Goal: Information Seeking & Learning: Find specific fact

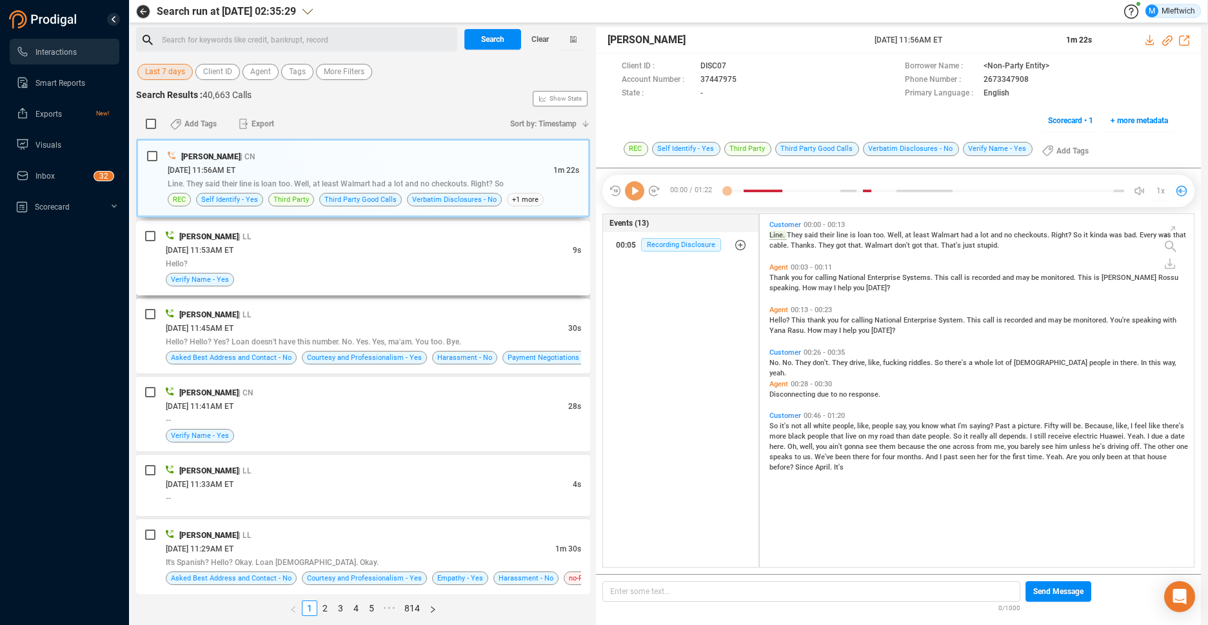
scroll to position [349, 427]
click at [228, 72] on span "Client ID" at bounding box center [217, 72] width 29 height 16
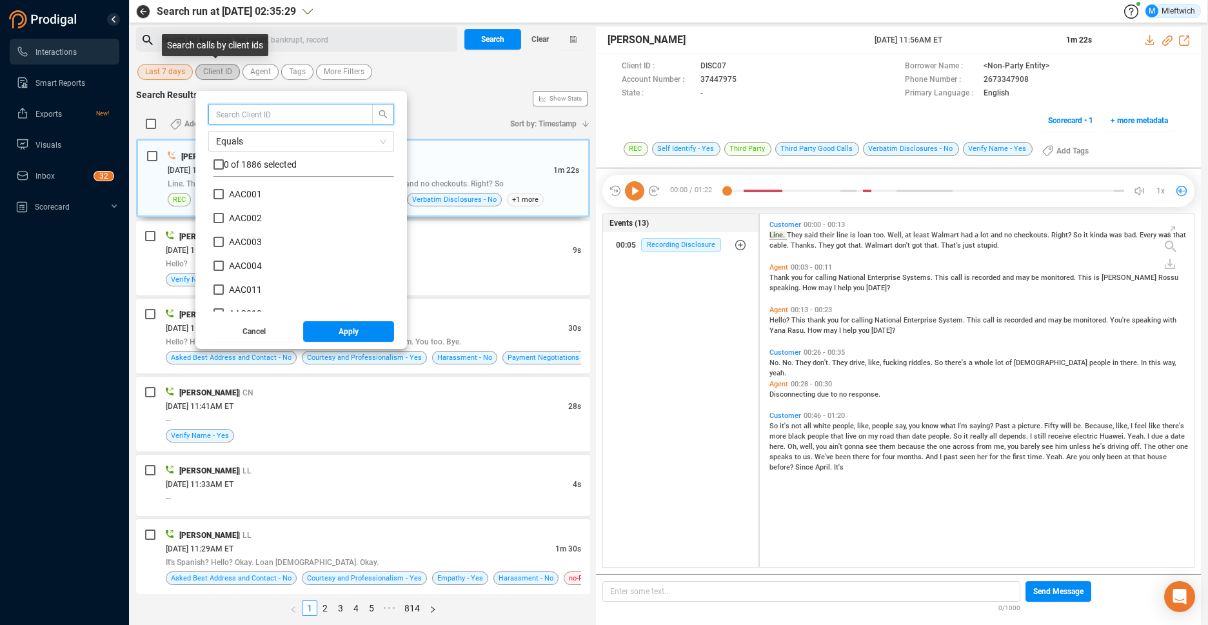
scroll to position [121, 174]
click at [260, 75] on span "Agent" at bounding box center [260, 72] width 21 height 16
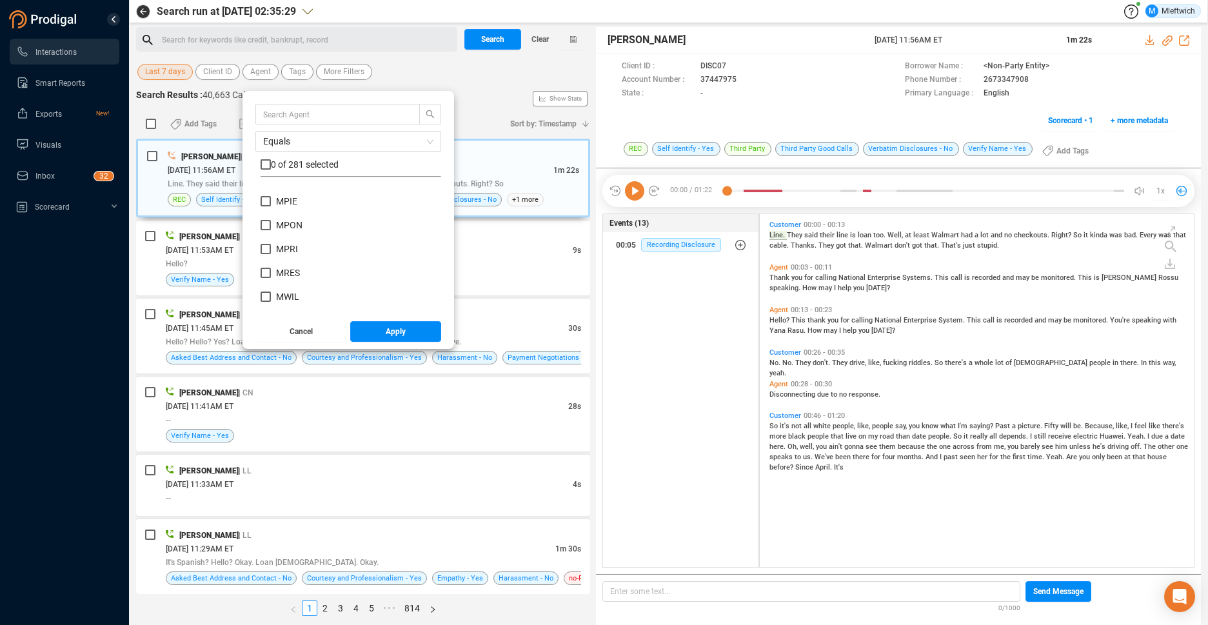
scroll to position [4746, 0]
click at [263, 193] on input "MPEO" at bounding box center [265, 196] width 10 height 10
checkbox input "true"
click at [402, 331] on span "Apply" at bounding box center [396, 331] width 20 height 21
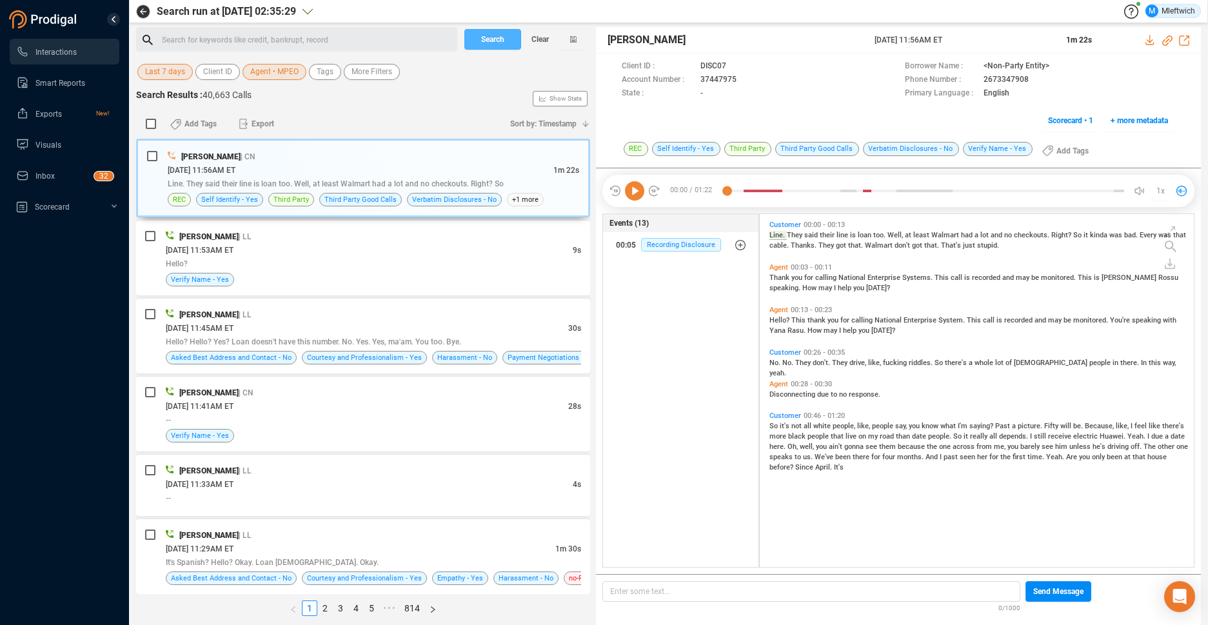
click at [497, 39] on span "Search" at bounding box center [492, 39] width 23 height 21
click at [497, 39] on div "Search Clear" at bounding box center [525, 39] width 129 height 25
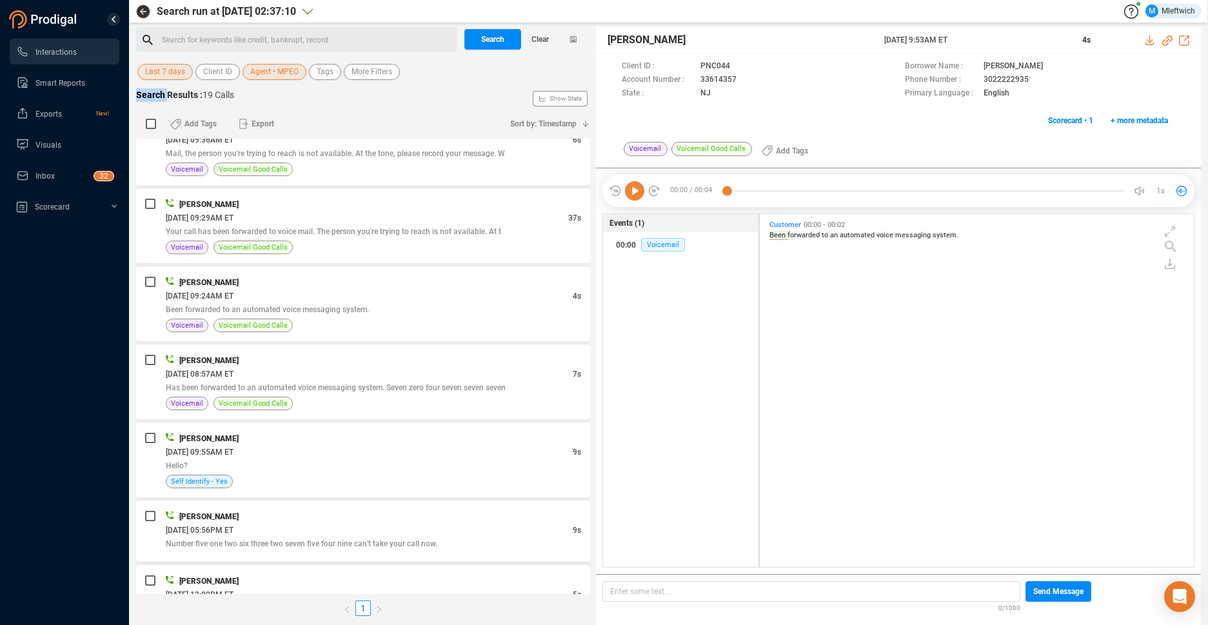
scroll to position [703, 0]
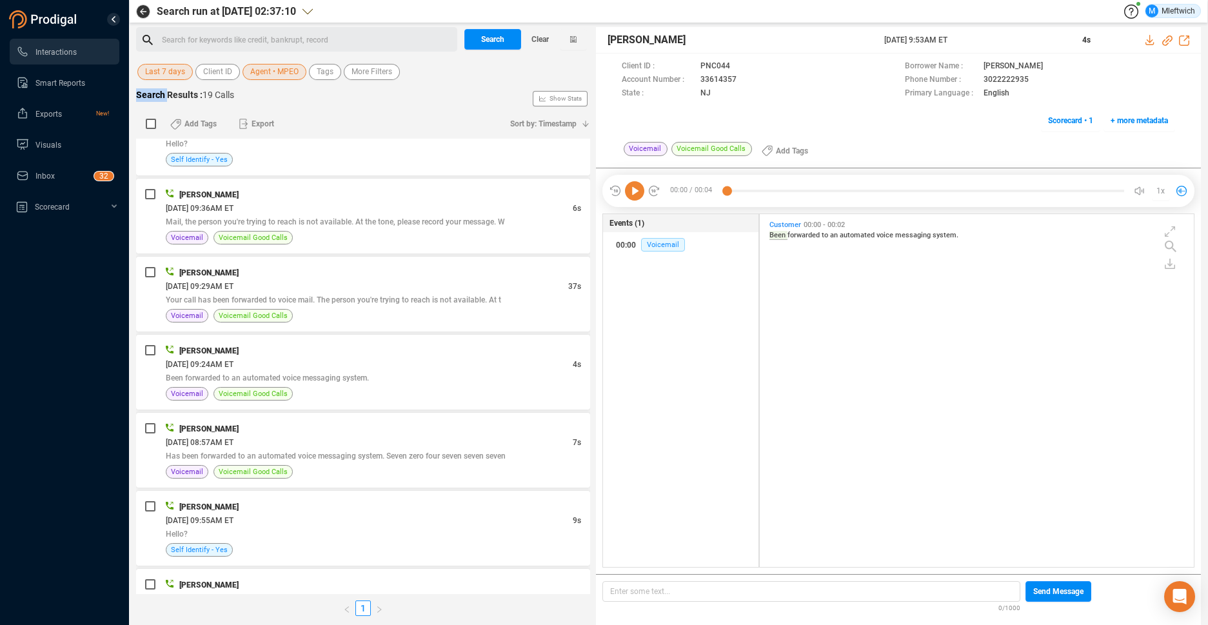
click at [170, 72] on span "Last 7 days" at bounding box center [165, 72] width 40 height 16
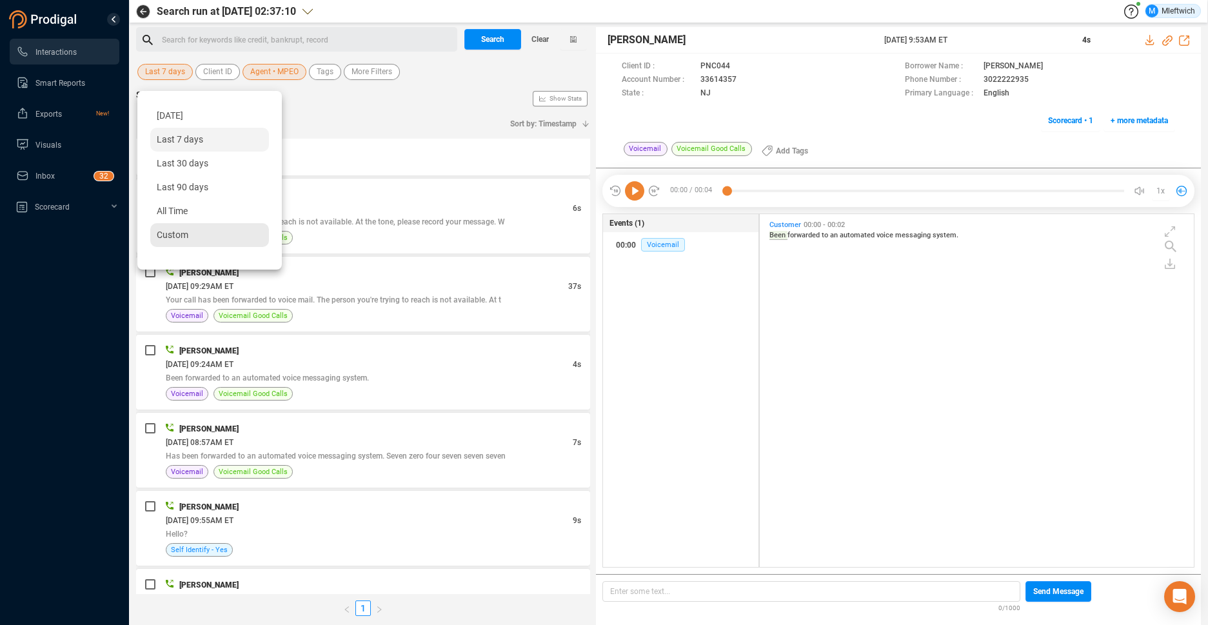
click at [164, 241] on div "Custom" at bounding box center [209, 235] width 119 height 24
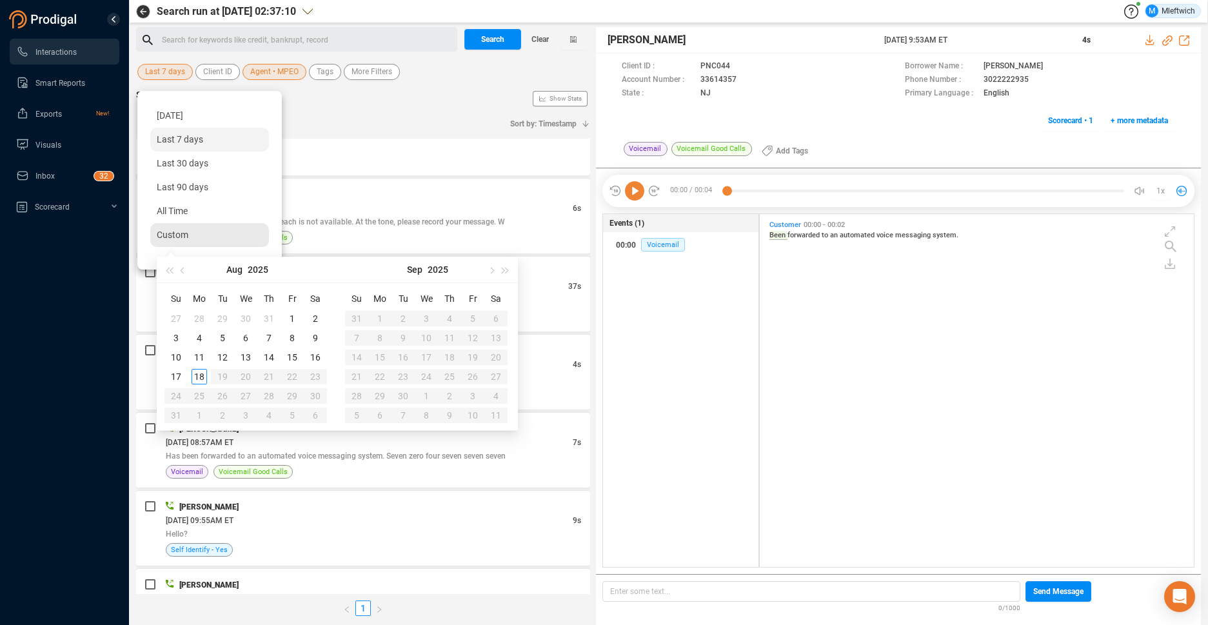
click at [175, 237] on span "Custom" at bounding box center [173, 235] width 32 height 10
type input "[DATE]"
click at [290, 320] on div "1" at bounding box center [291, 318] width 15 height 15
type input "[DATE]"
click at [201, 378] on div "18" at bounding box center [198, 376] width 15 height 15
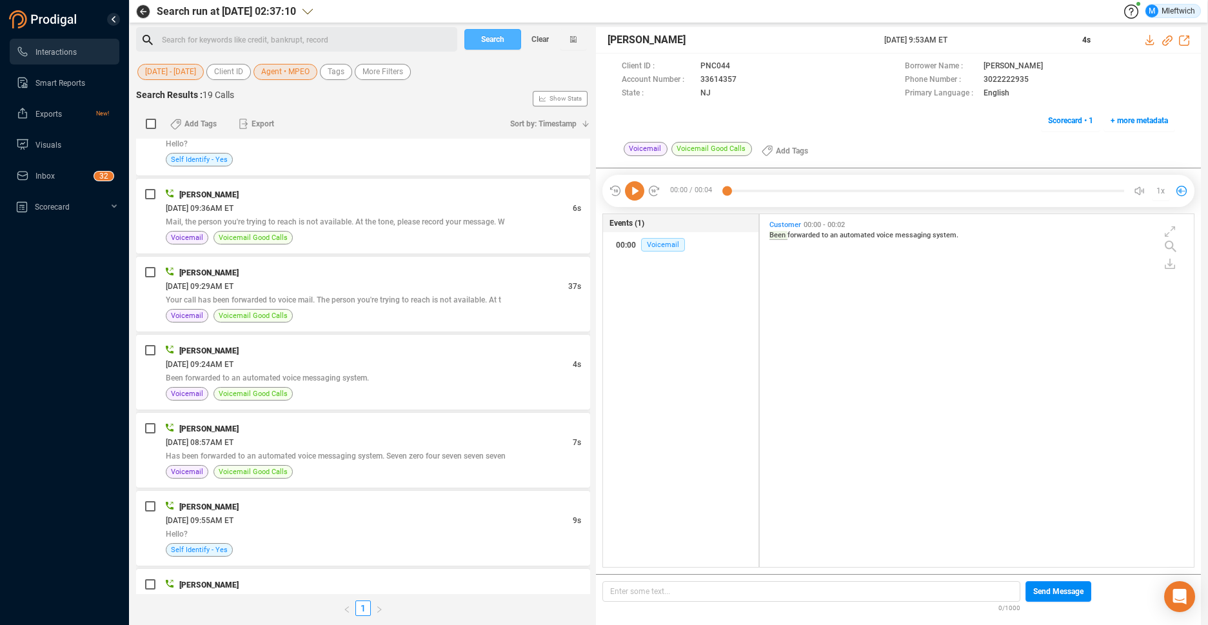
click at [495, 41] on span "Search" at bounding box center [492, 39] width 23 height 21
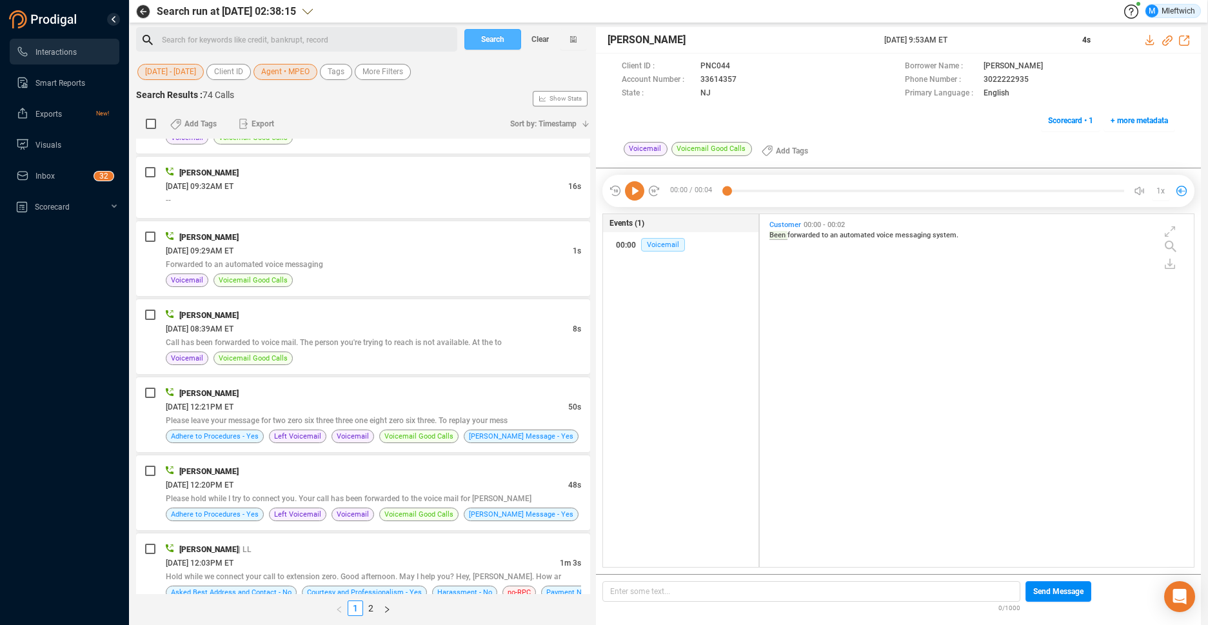
scroll to position [2458, 0]
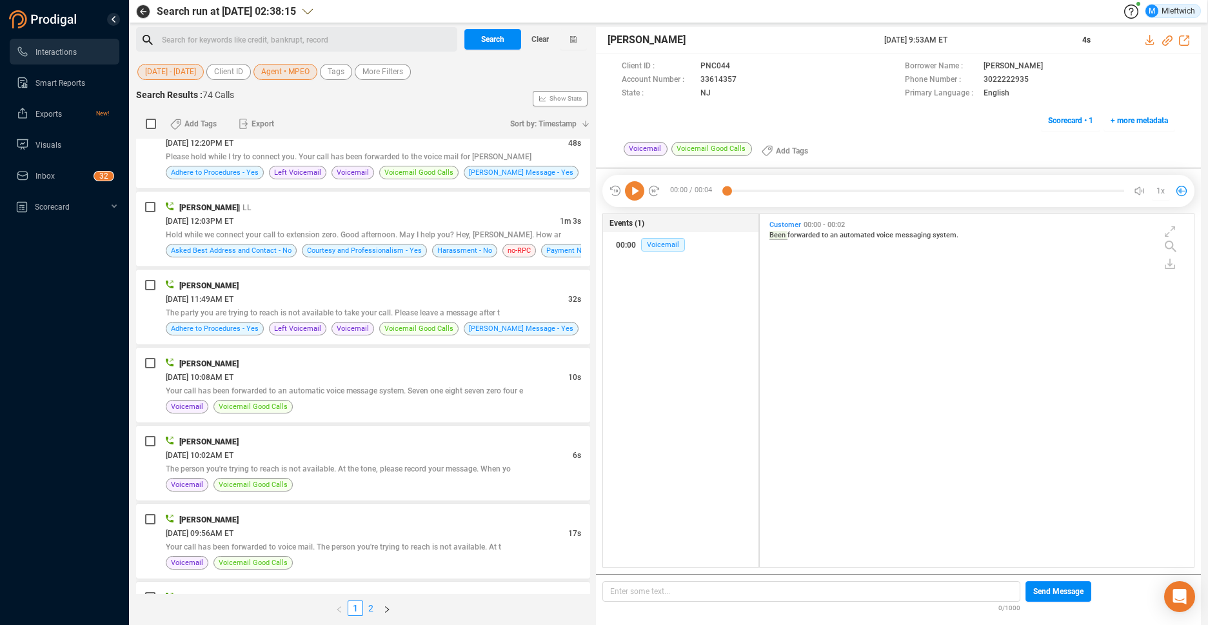
click at [369, 607] on link "2" at bounding box center [371, 608] width 14 height 14
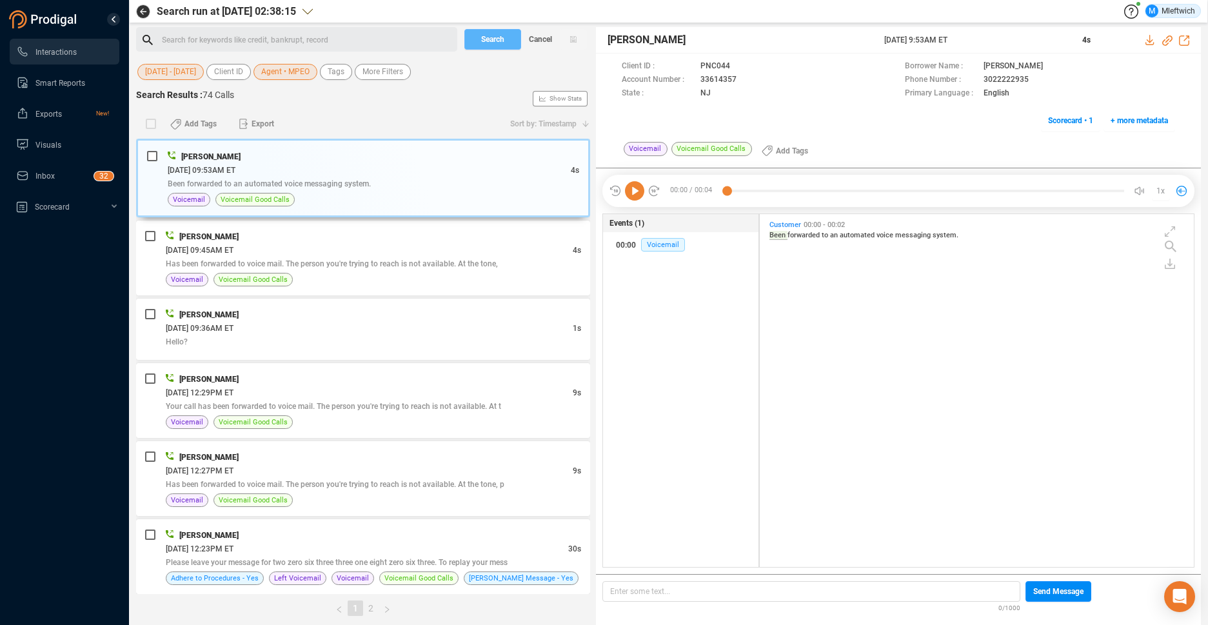
click at [369, 607] on link "2" at bounding box center [371, 608] width 14 height 14
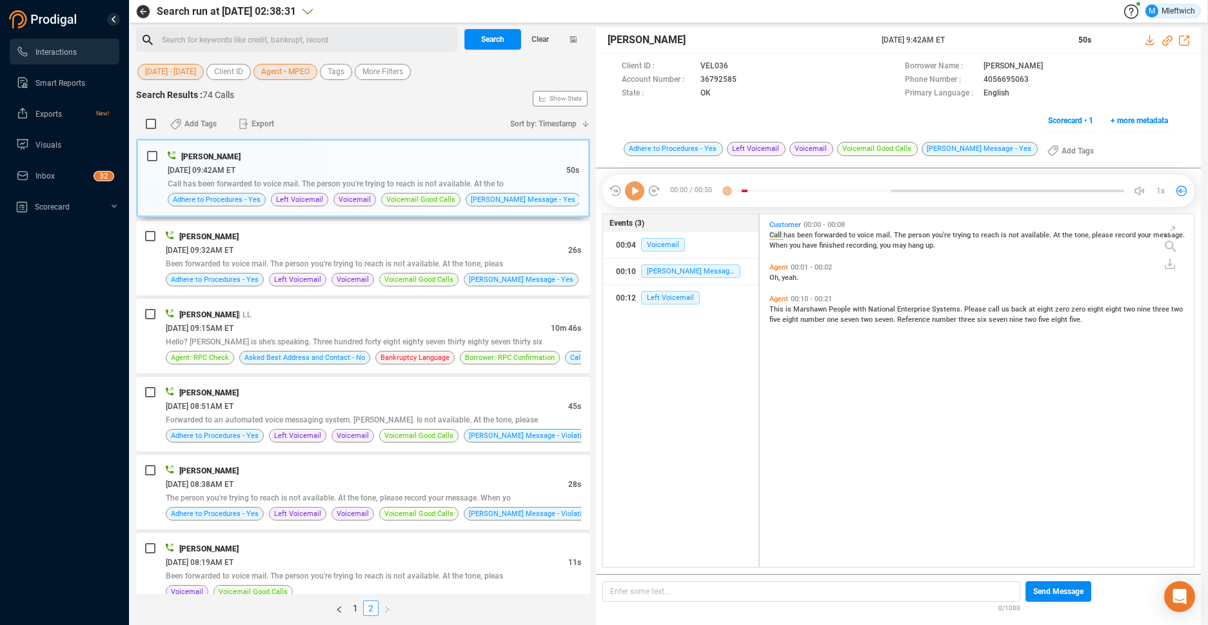
scroll to position [349, 427]
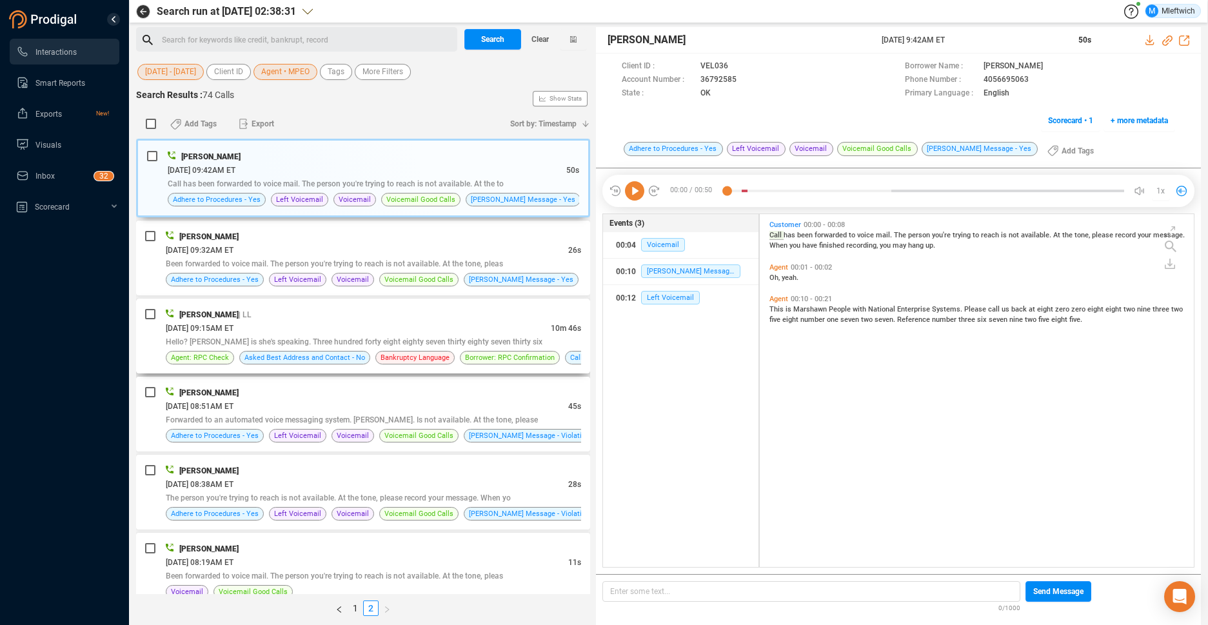
click at [340, 328] on div "[DATE] 09:15AM ET" at bounding box center [358, 328] width 385 height 14
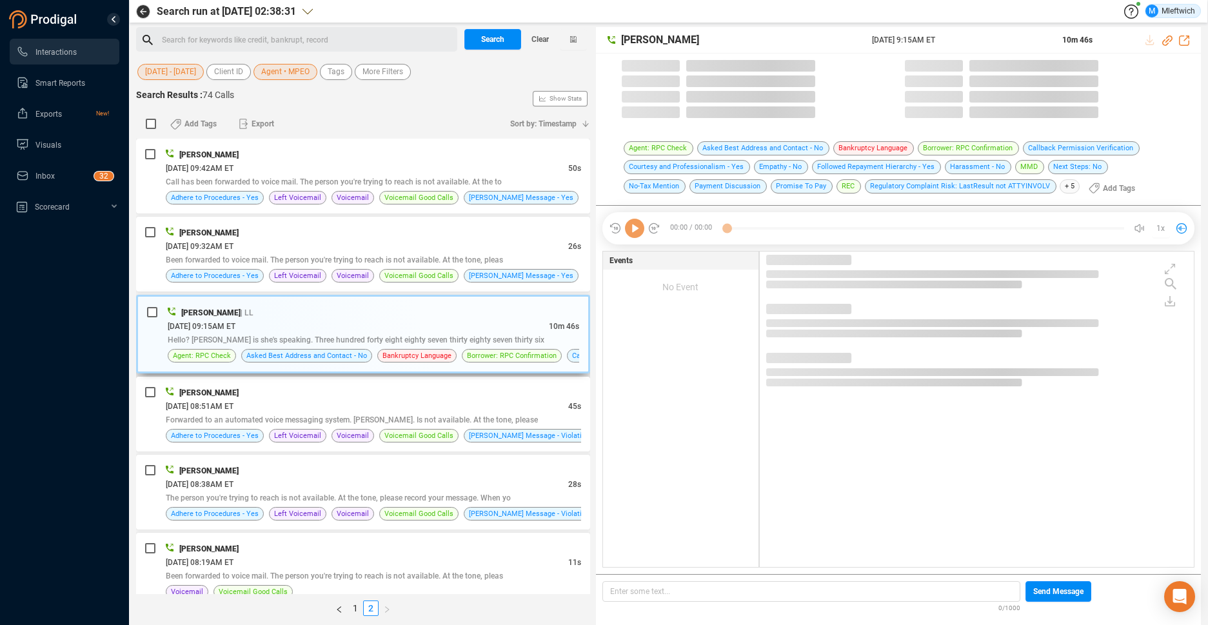
click at [340, 328] on div "[DATE] 09:15AM ET" at bounding box center [358, 326] width 381 height 14
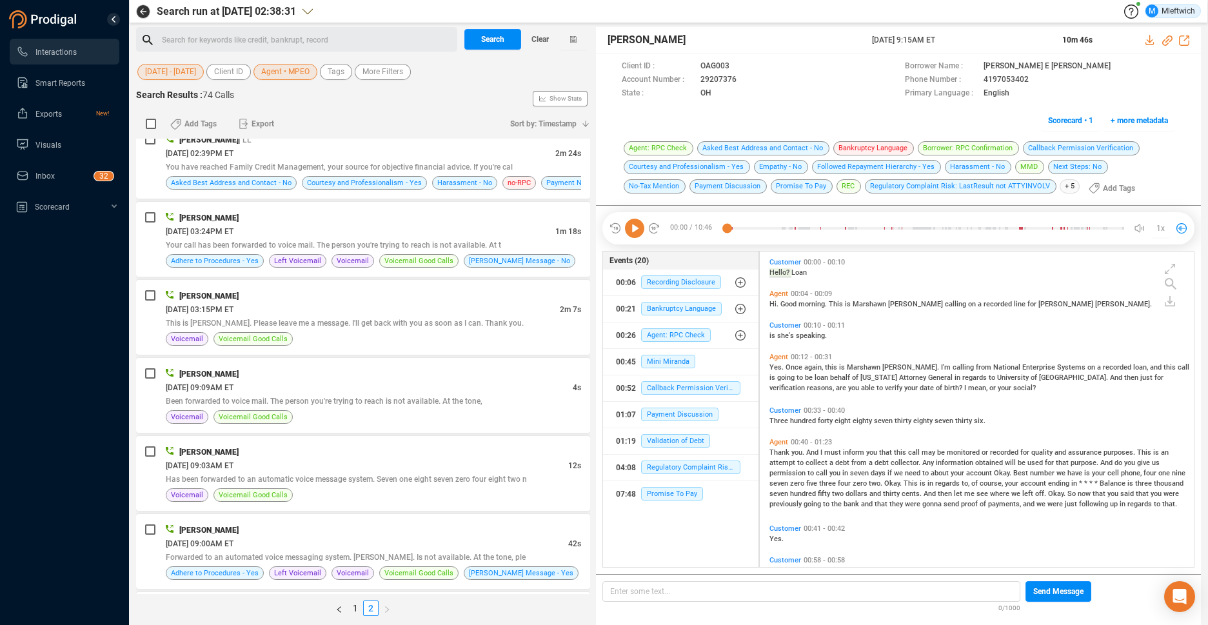
scroll to position [574, 0]
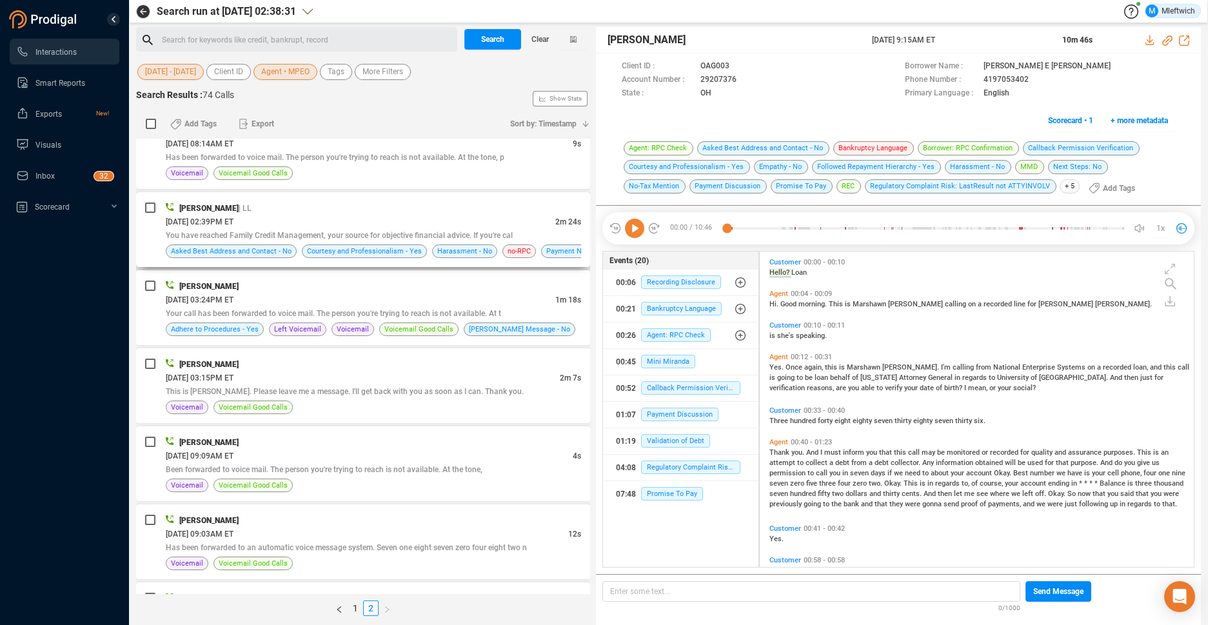
click at [474, 233] on span "You have reached Family Credit Management, your source for objective financial …" at bounding box center [339, 235] width 347 height 9
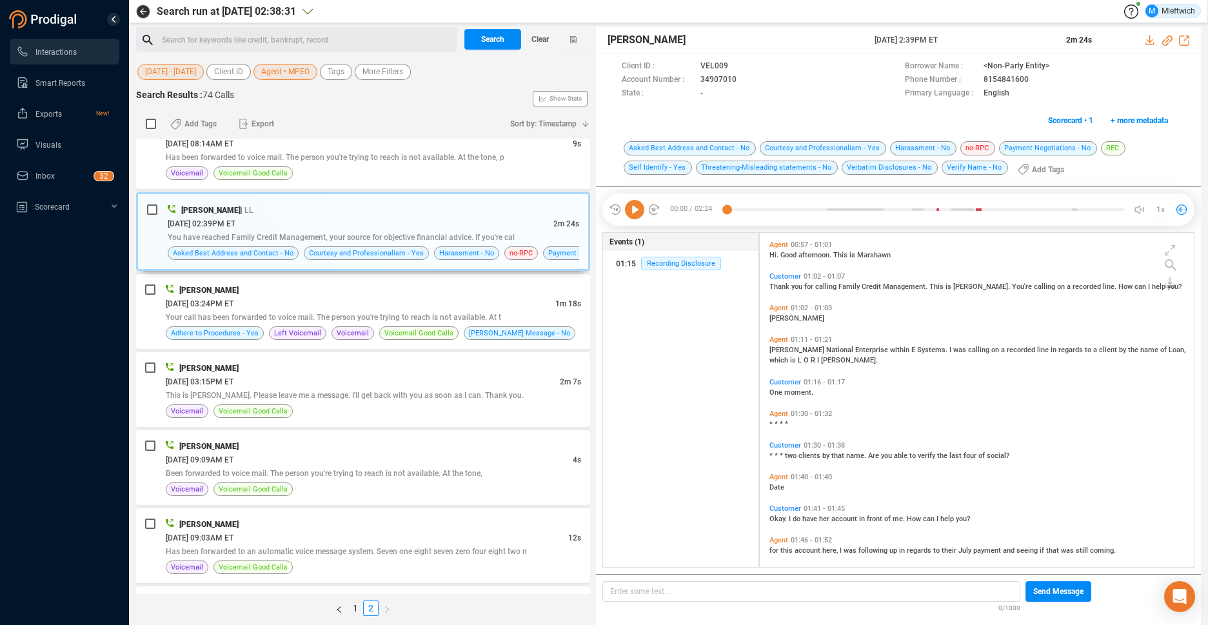
scroll to position [0, 0]
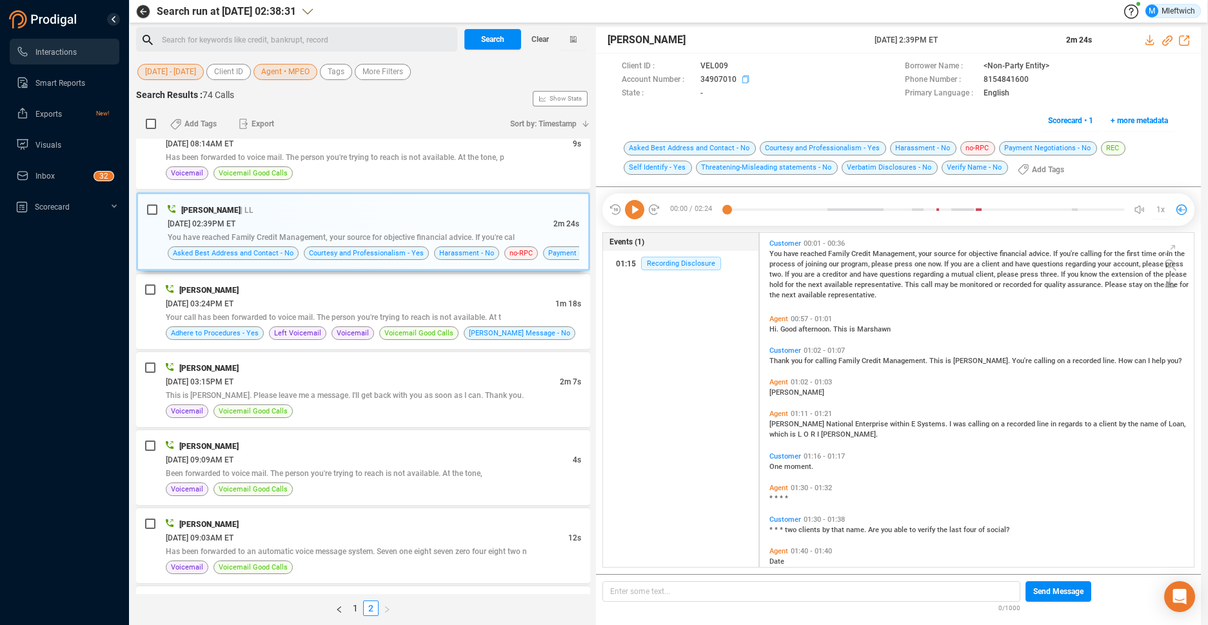
click at [744, 72] on icon at bounding box center [739, 67] width 10 height 10
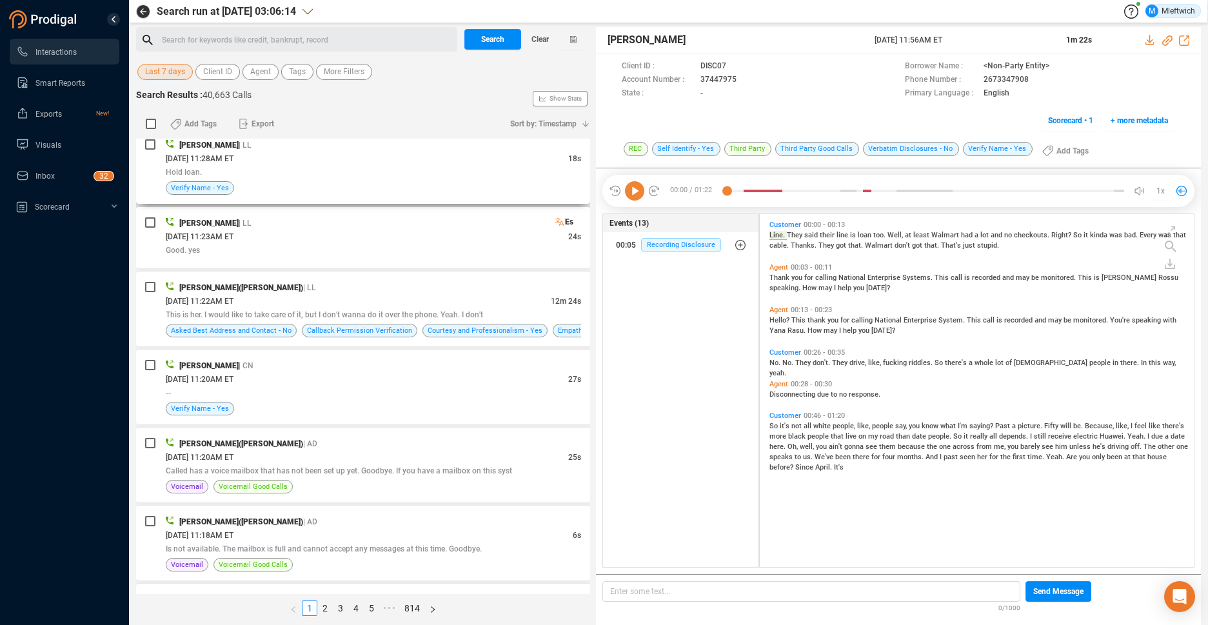
scroll to position [614, 0]
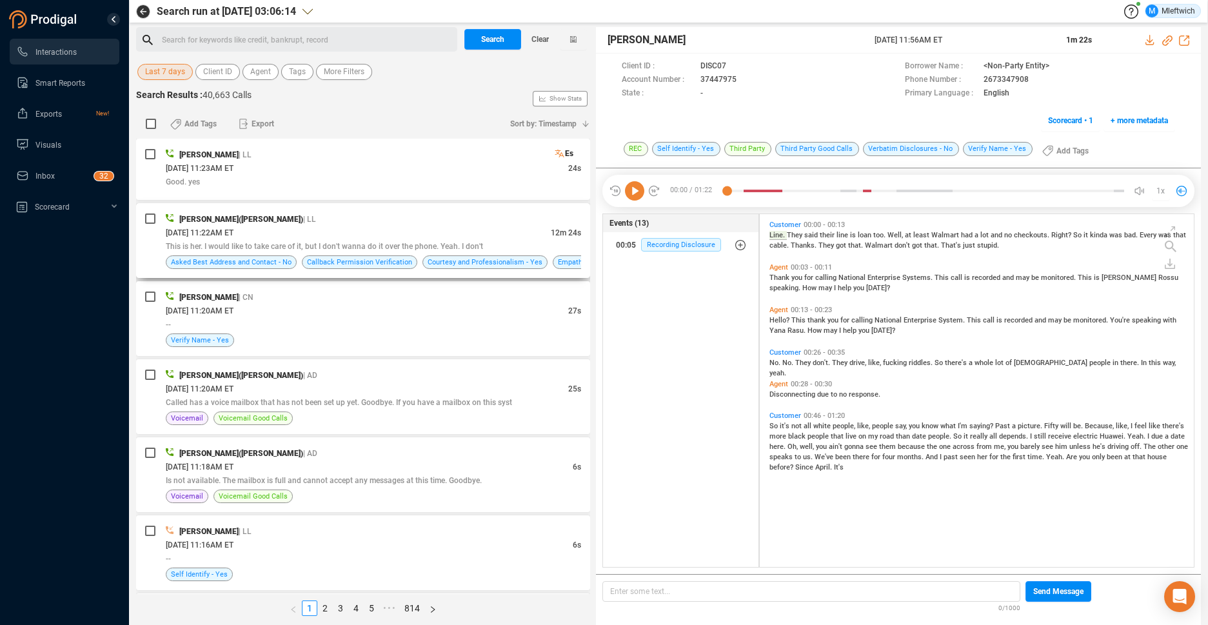
click at [469, 242] on span "This is her. I would like to take care of it, but I don't wanna do it over the …" at bounding box center [324, 246] width 317 height 9
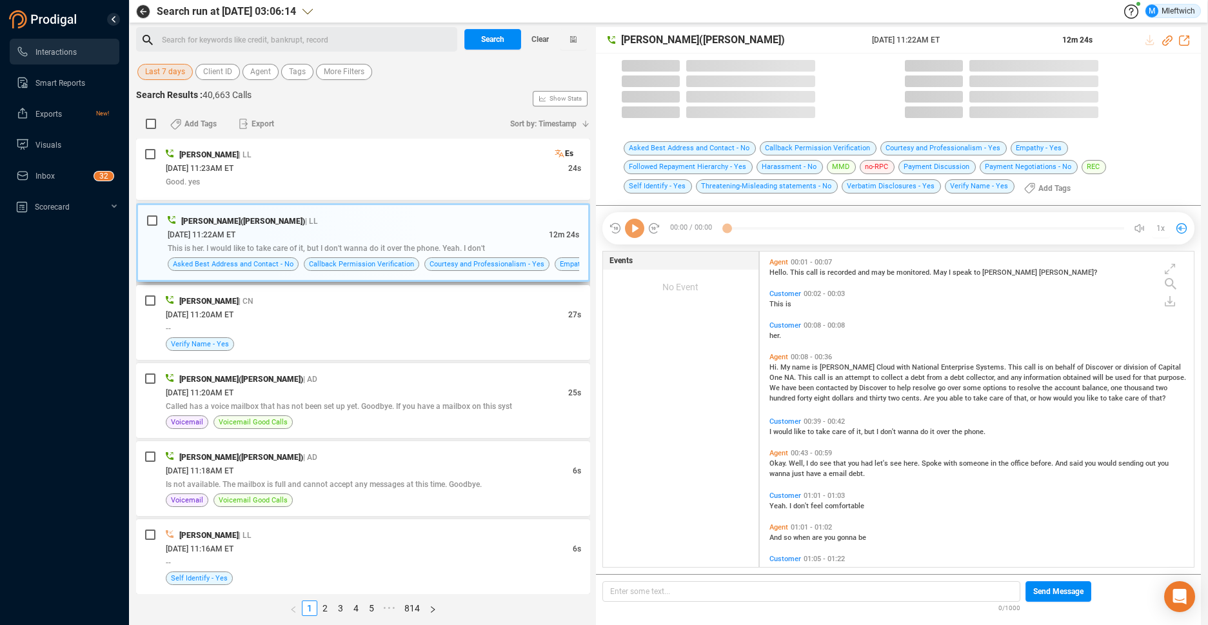
scroll to position [312, 427]
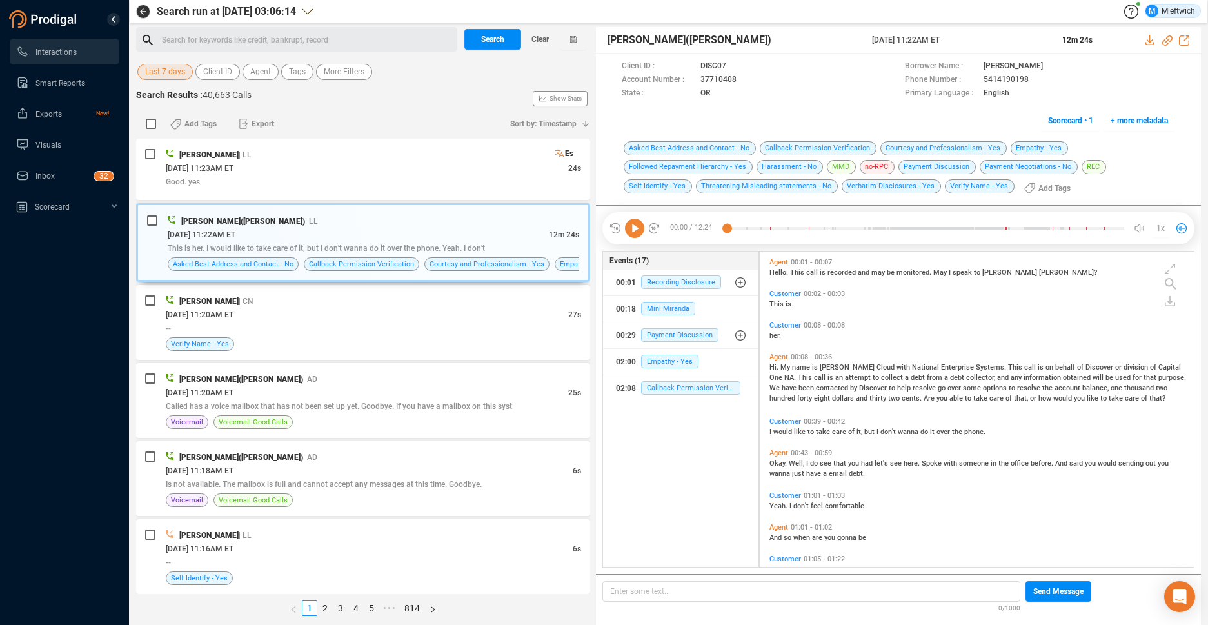
click at [179, 75] on span "Last 7 days" at bounding box center [165, 72] width 40 height 16
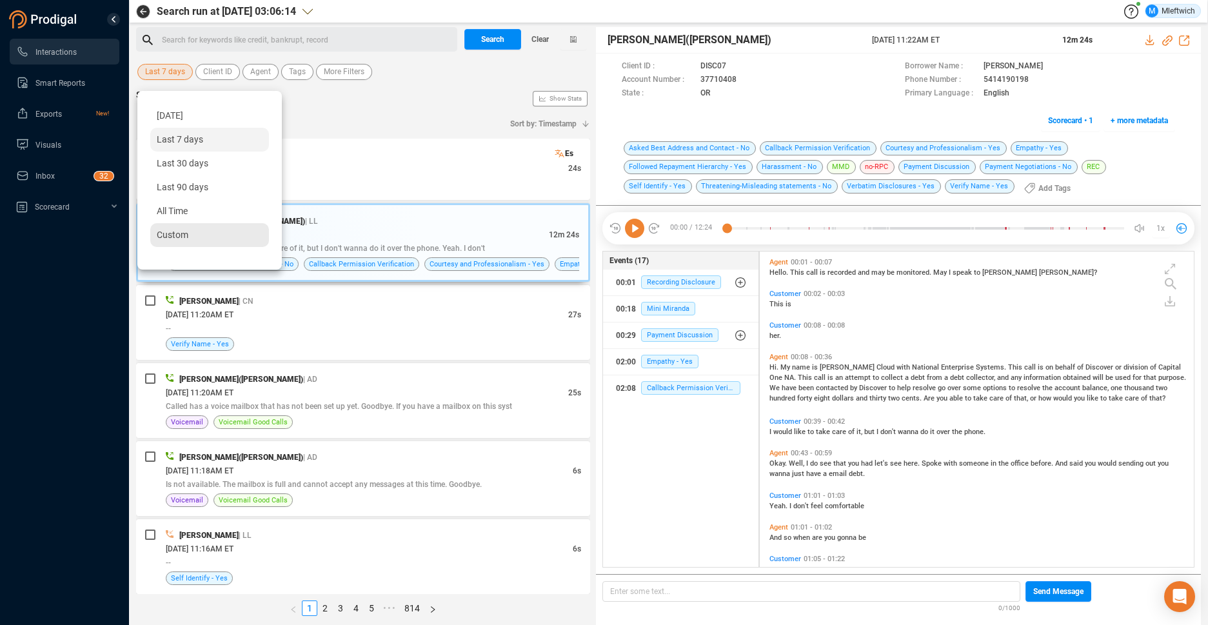
click at [159, 234] on span "Custom" at bounding box center [173, 235] width 32 height 10
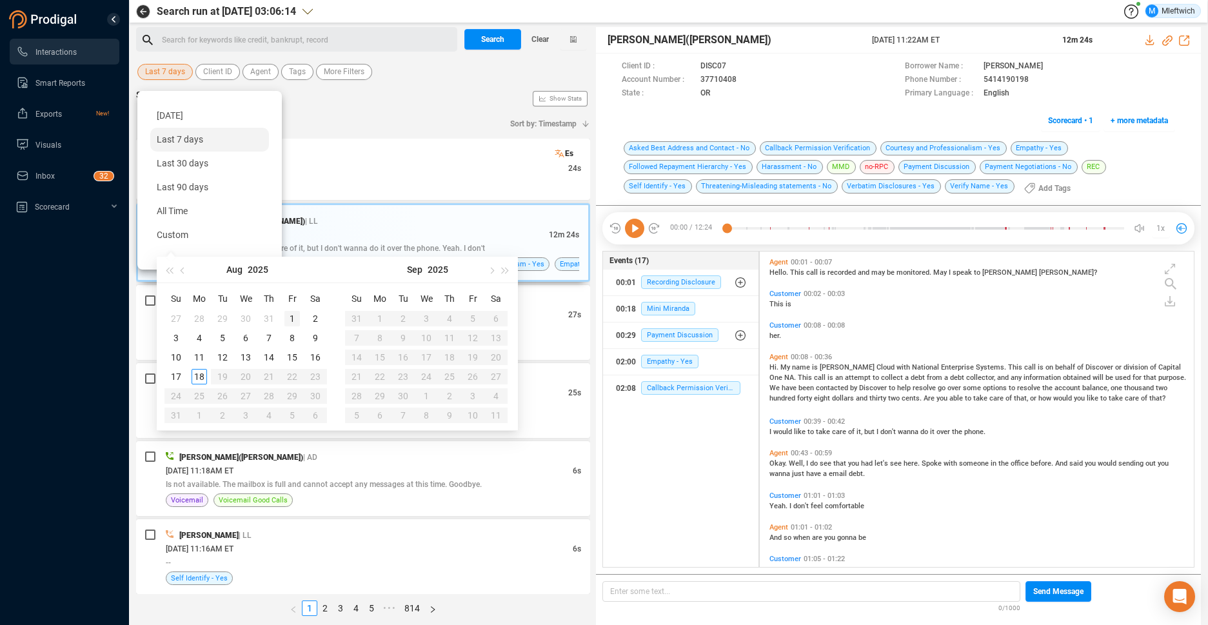
type input "[DATE]"
click at [291, 317] on div "1" at bounding box center [291, 318] width 15 height 15
type input "[DATE]"
click at [200, 374] on div "18" at bounding box center [198, 376] width 15 height 15
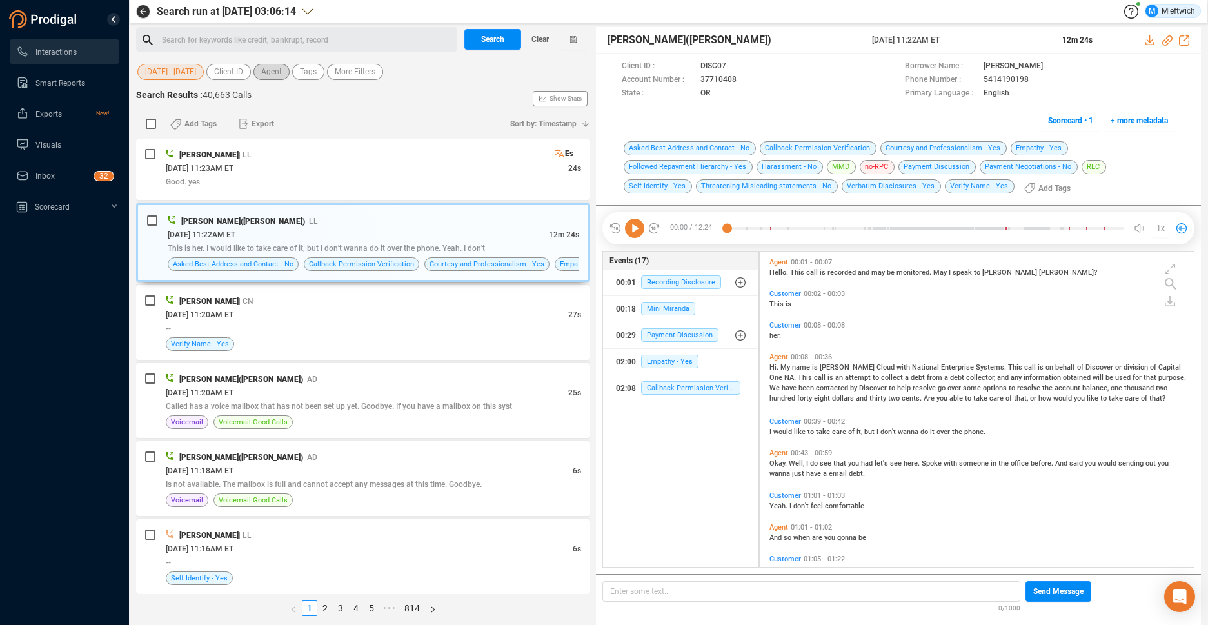
click at [277, 71] on span "Agent" at bounding box center [271, 72] width 21 height 16
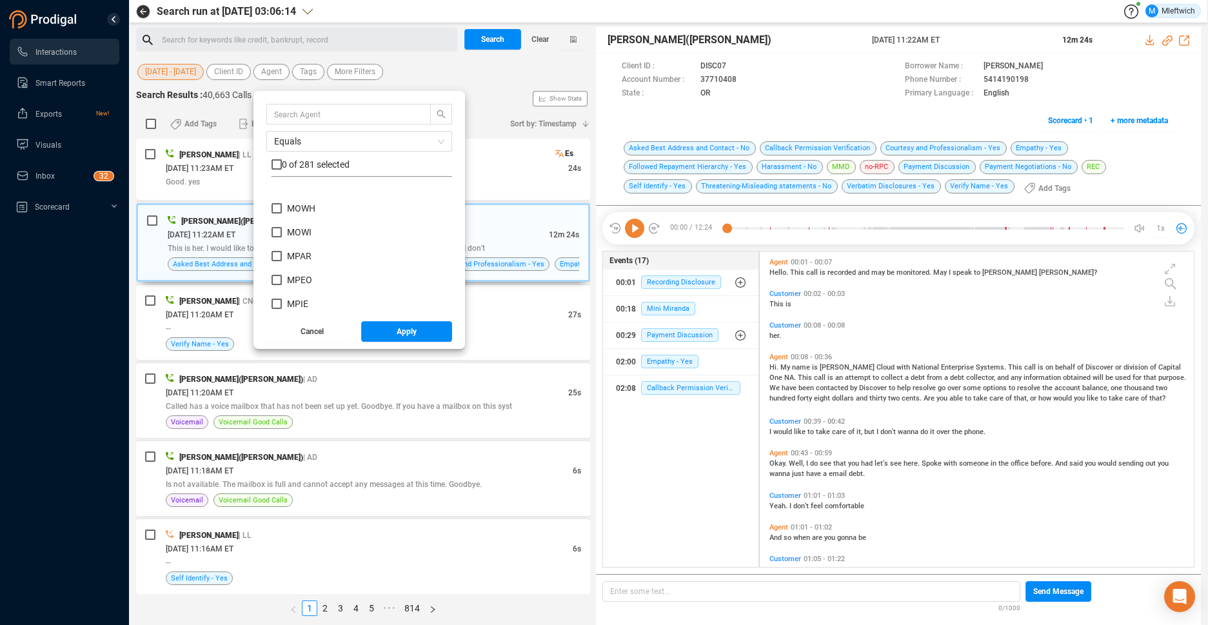
scroll to position [4700, 0]
click at [282, 242] on input "MPEO" at bounding box center [276, 242] width 10 height 10
checkbox input "true"
click at [406, 329] on span "Apply" at bounding box center [407, 331] width 20 height 21
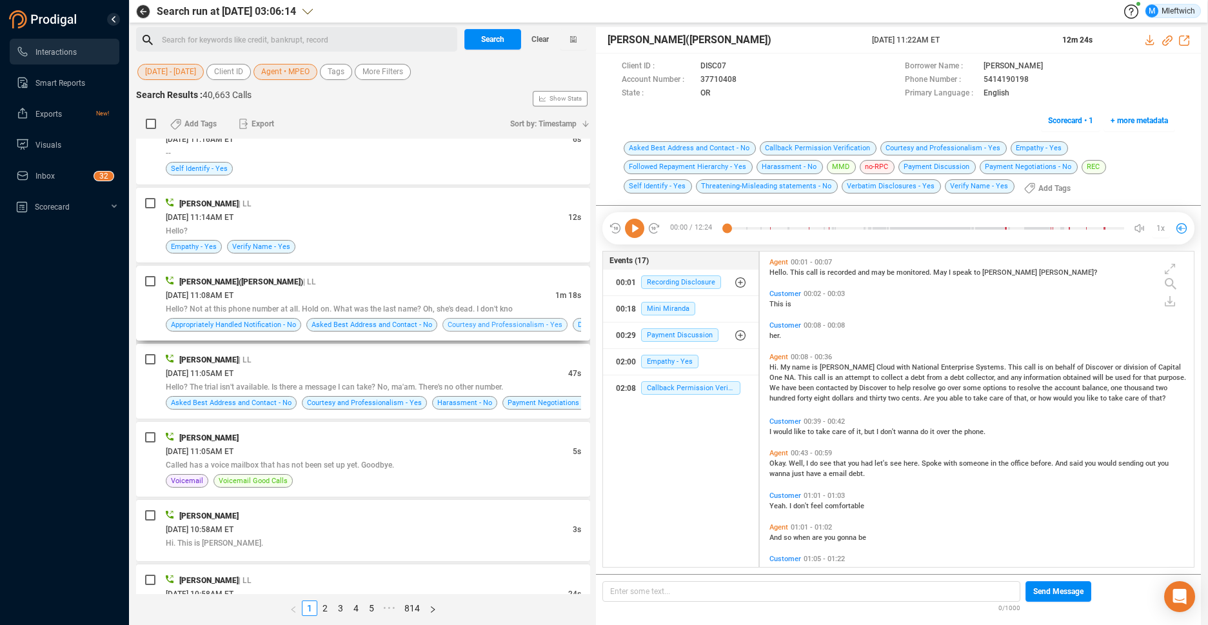
scroll to position [1088, 0]
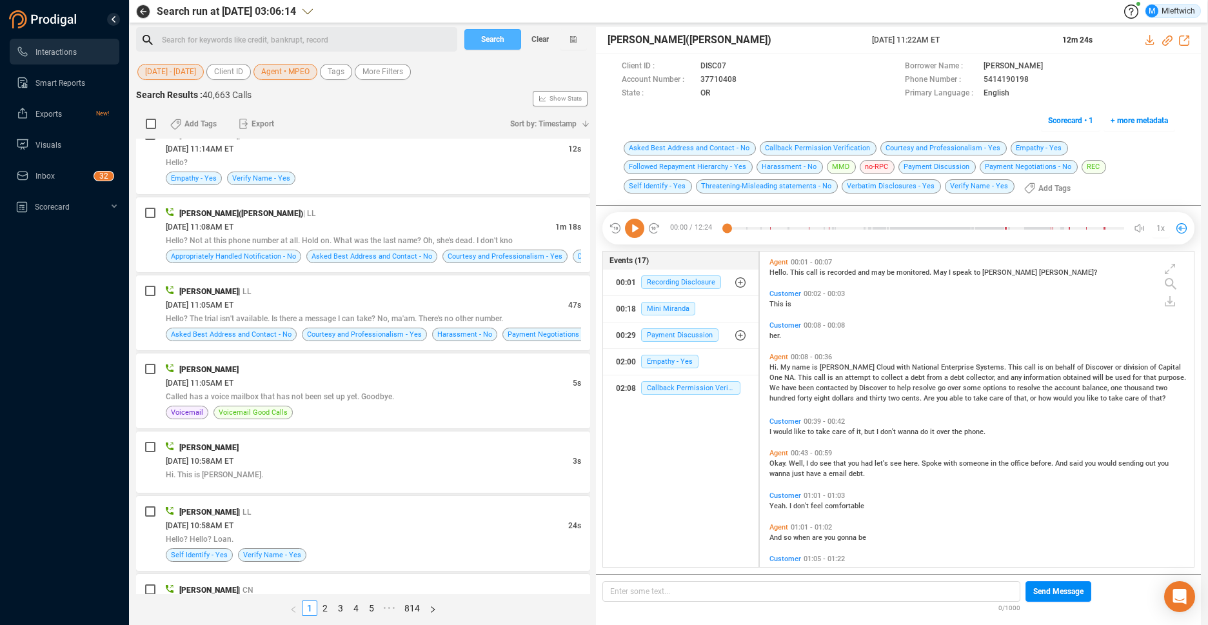
click at [482, 37] on span "Search" at bounding box center [492, 39] width 23 height 21
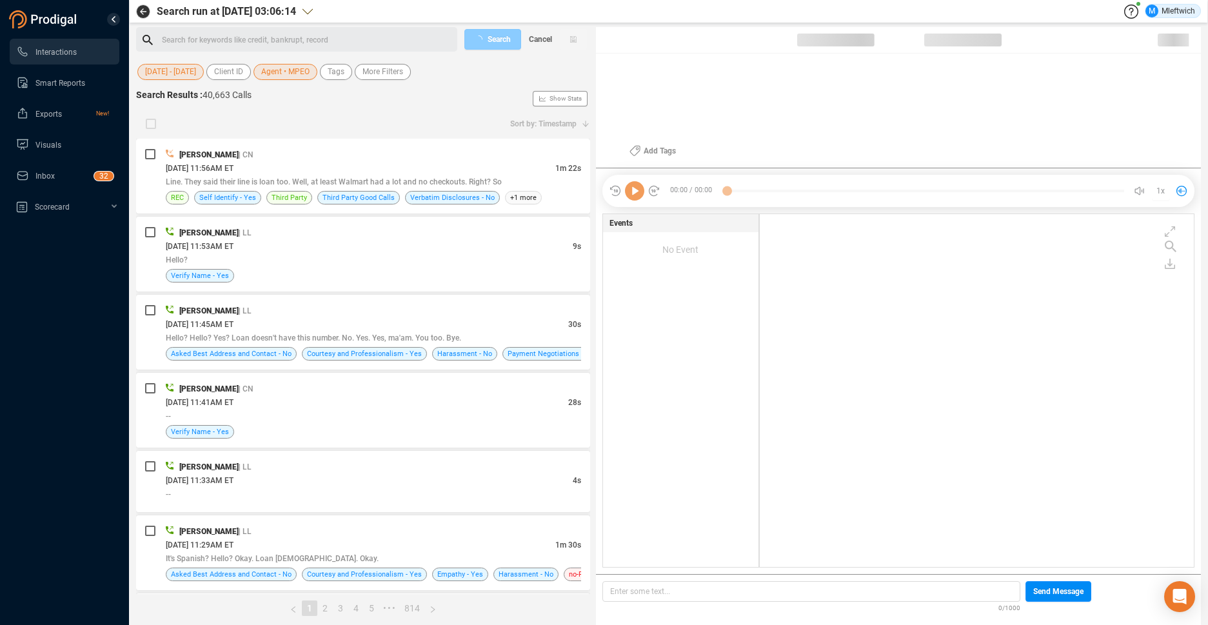
scroll to position [349, 427]
click at [477, 182] on span "Line. They said their line is loan too. Well, at least Walmart had a lot and no…" at bounding box center [334, 181] width 336 height 9
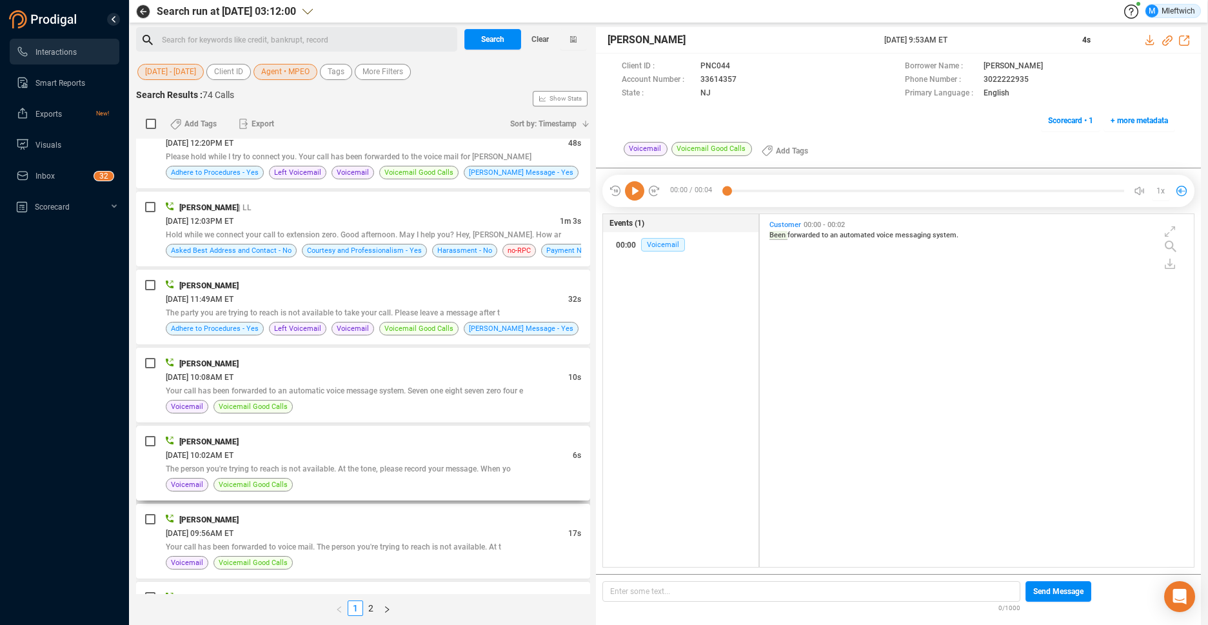
scroll to position [2595, 0]
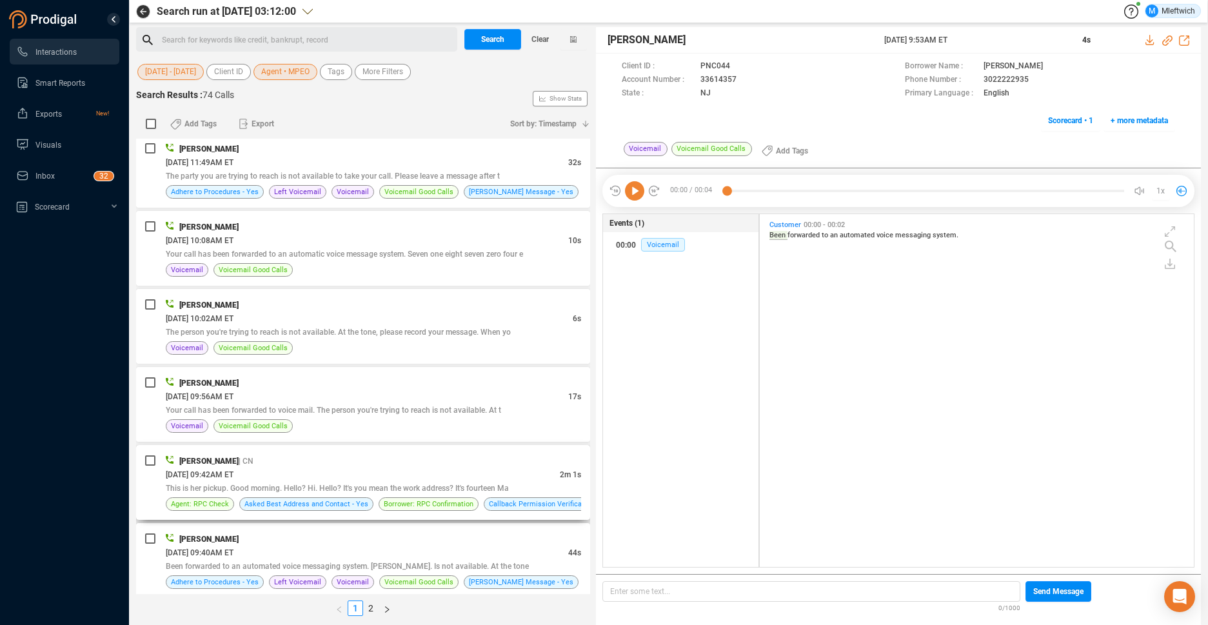
click at [429, 467] on div "[DATE] 09:42AM ET" at bounding box center [363, 474] width 394 height 14
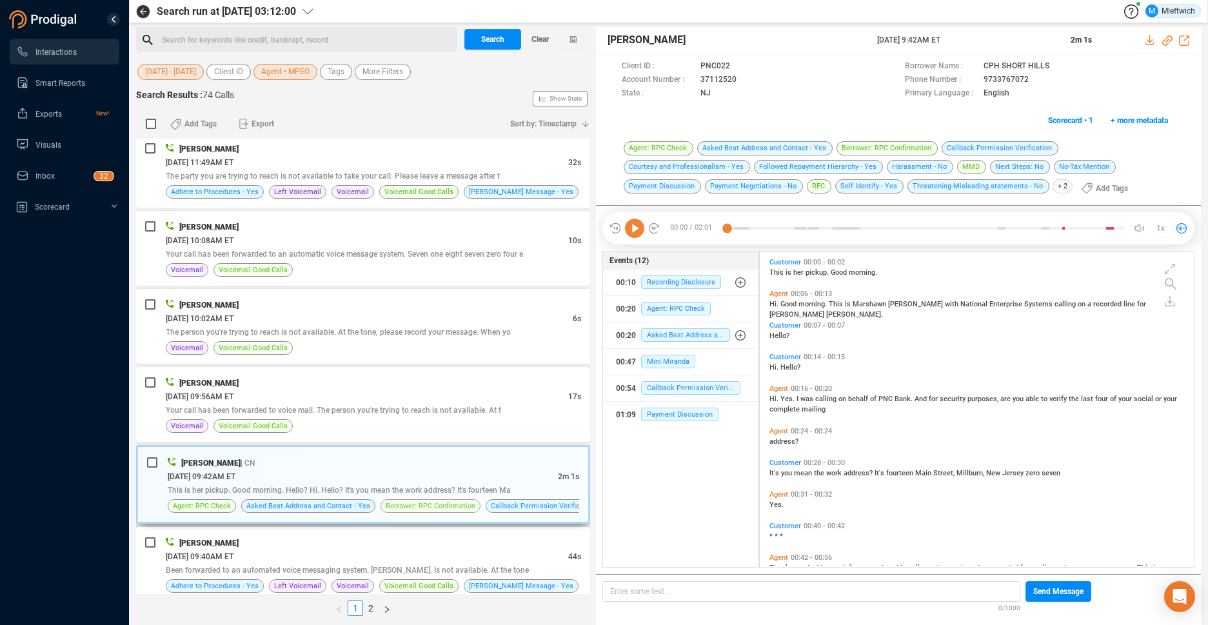
scroll to position [2659, 0]
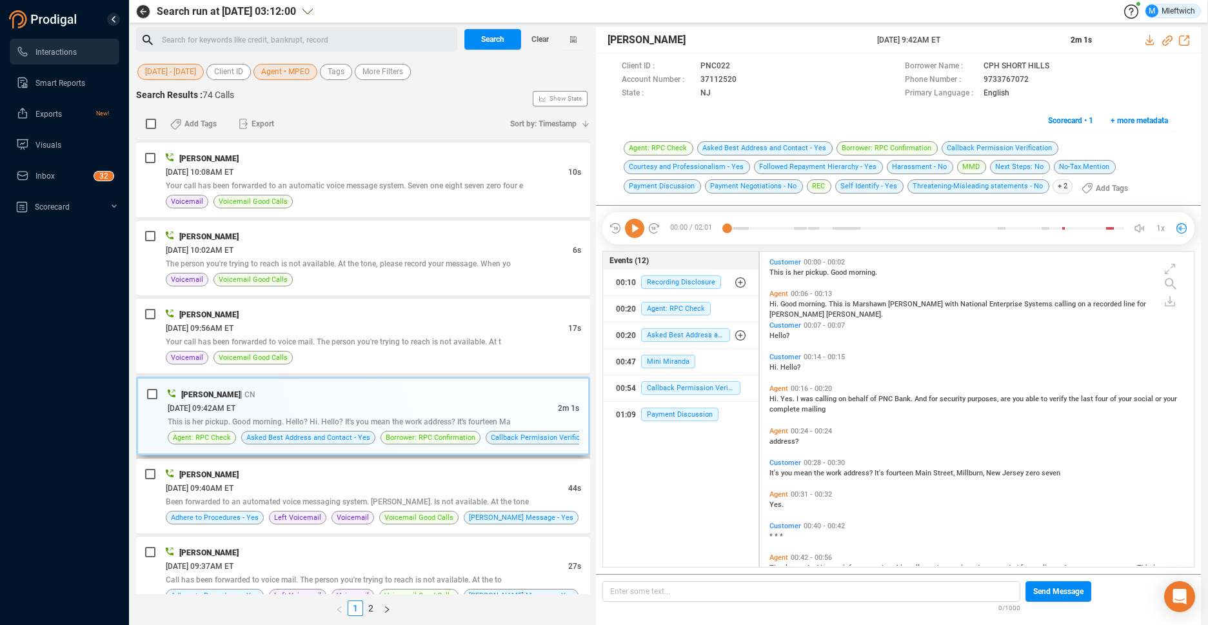
click at [475, 424] on span "This is her pickup. Good morning. Hello? Hi. Hello? It's you mean the work addr…" at bounding box center [339, 421] width 343 height 9
click at [446, 421] on span "This is her pickup. Good morning. Hello? Hi. Hello? It's you mean the work addr…" at bounding box center [339, 421] width 343 height 9
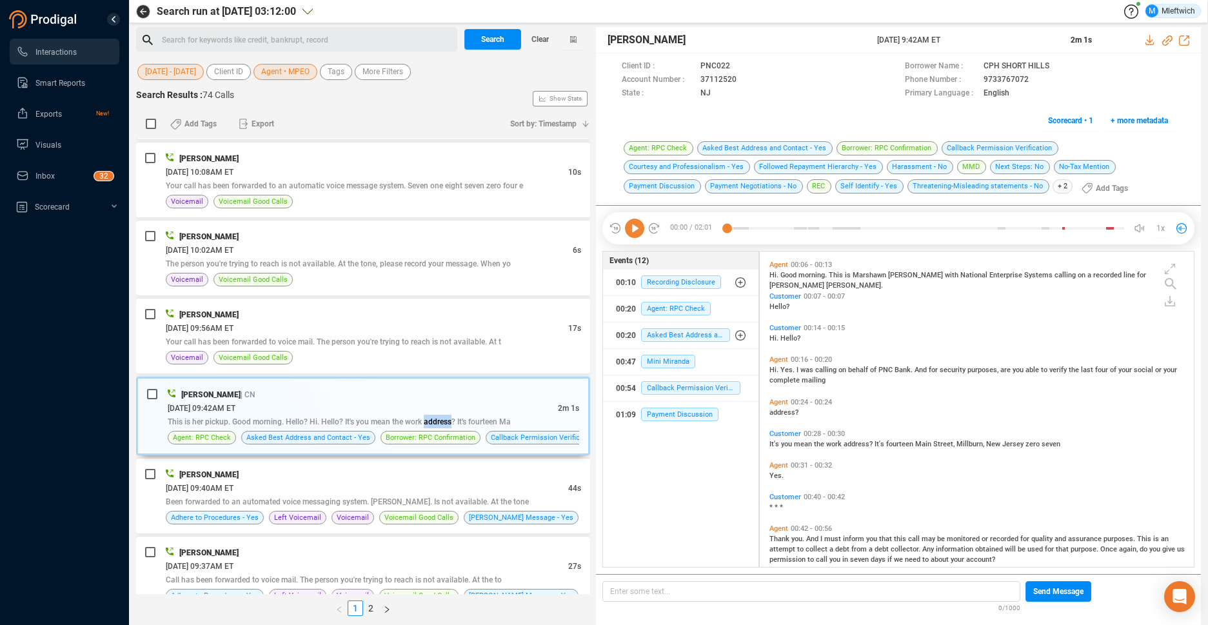
scroll to position [0, 0]
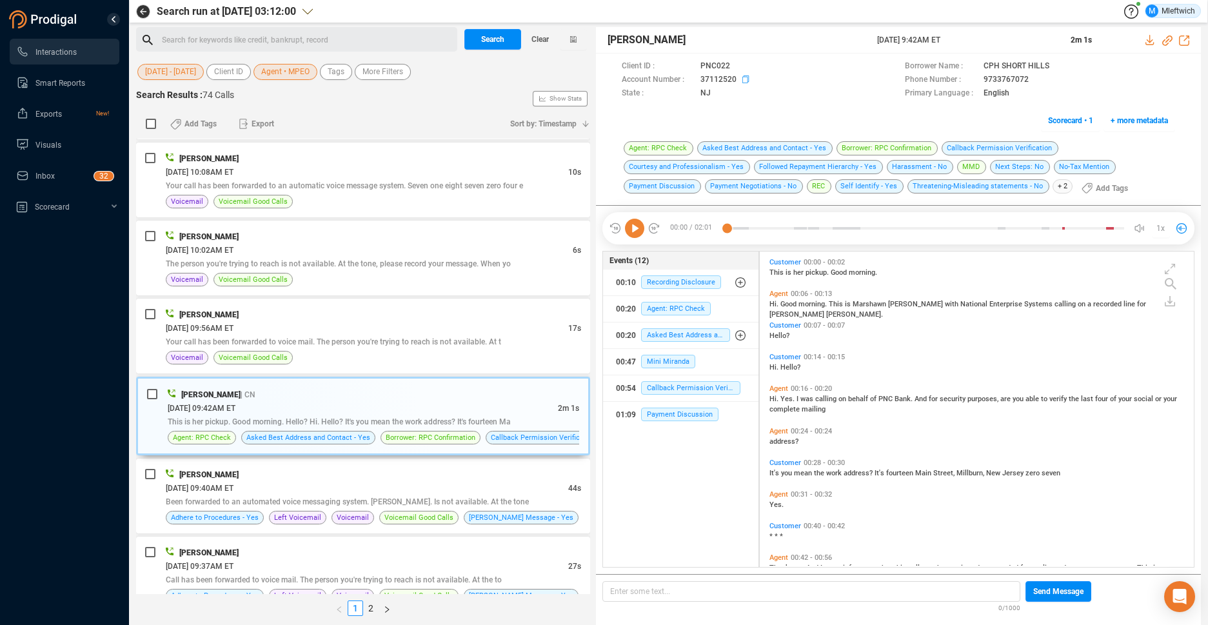
click at [743, 72] on icon at bounding box center [741, 67] width 10 height 10
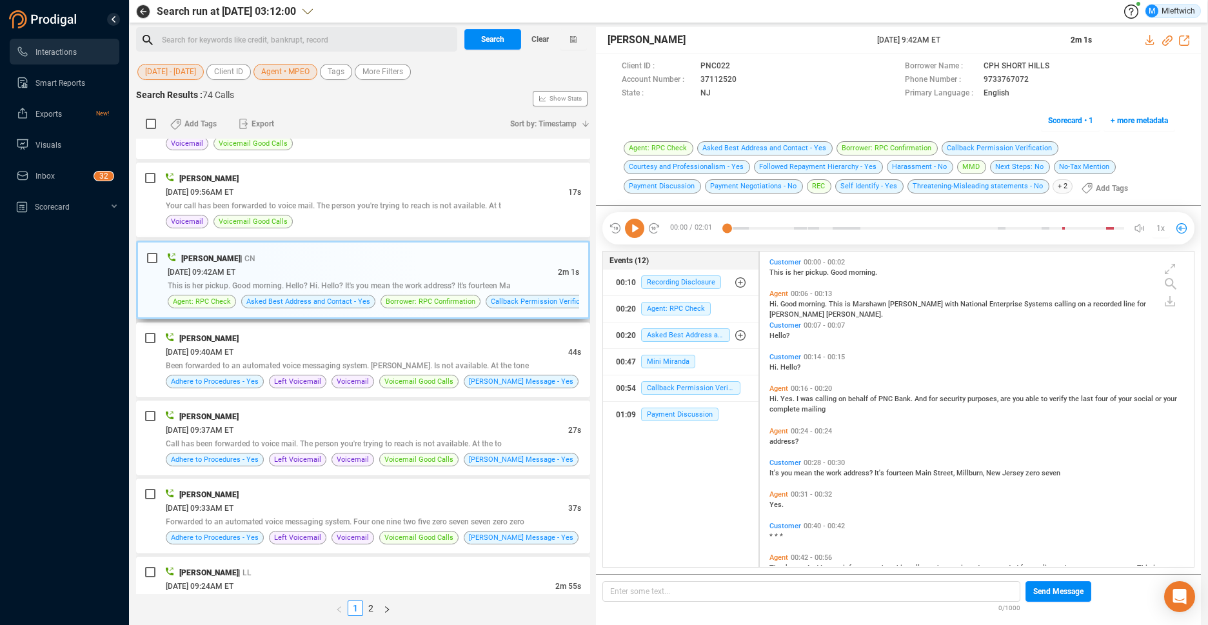
scroll to position [2932, 0]
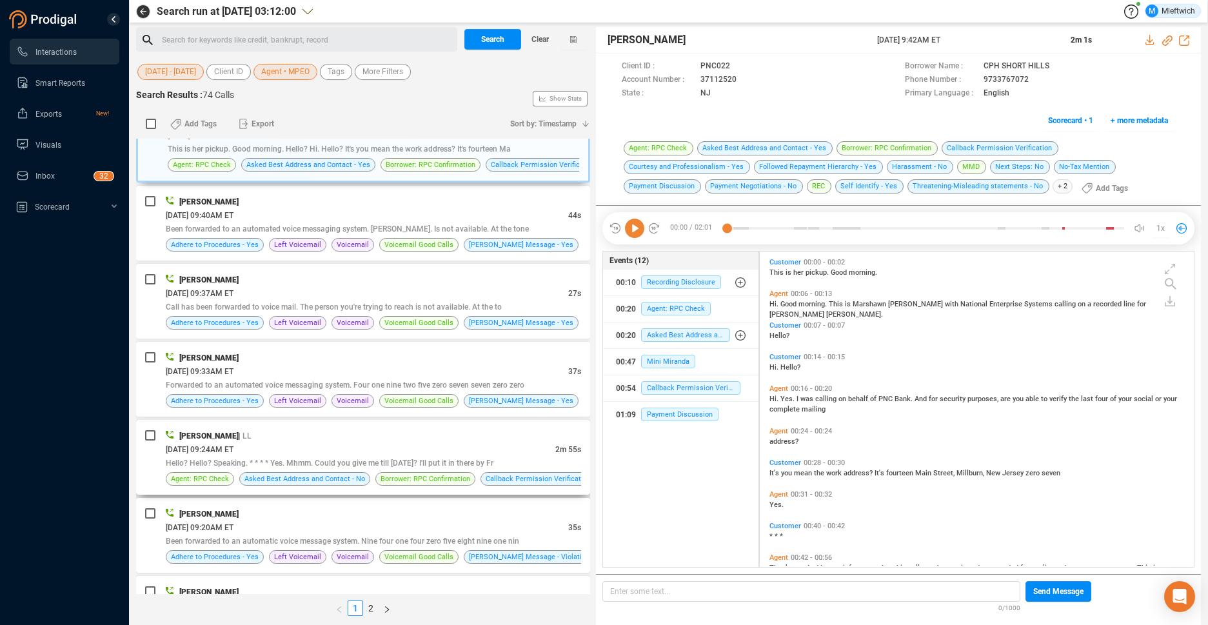
click at [481, 438] on div "Marshawn Peoples | LL" at bounding box center [373, 436] width 415 height 14
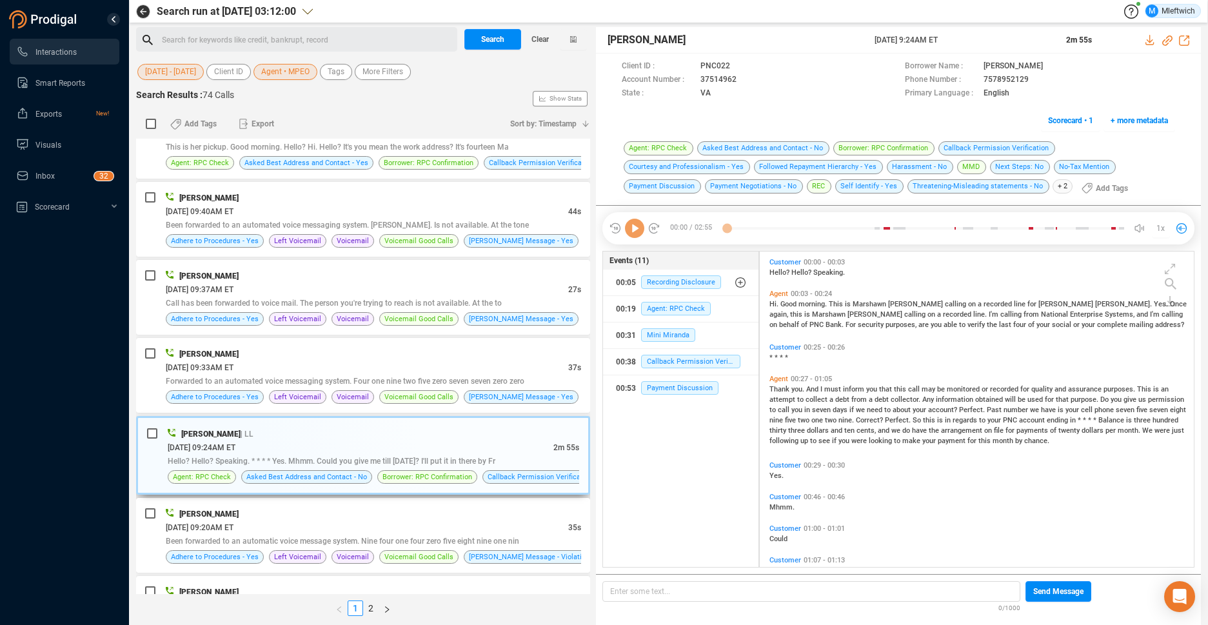
scroll to position [312, 427]
click at [744, 72] on icon at bounding box center [741, 67] width 10 height 10
